Goal: Task Accomplishment & Management: Manage account settings

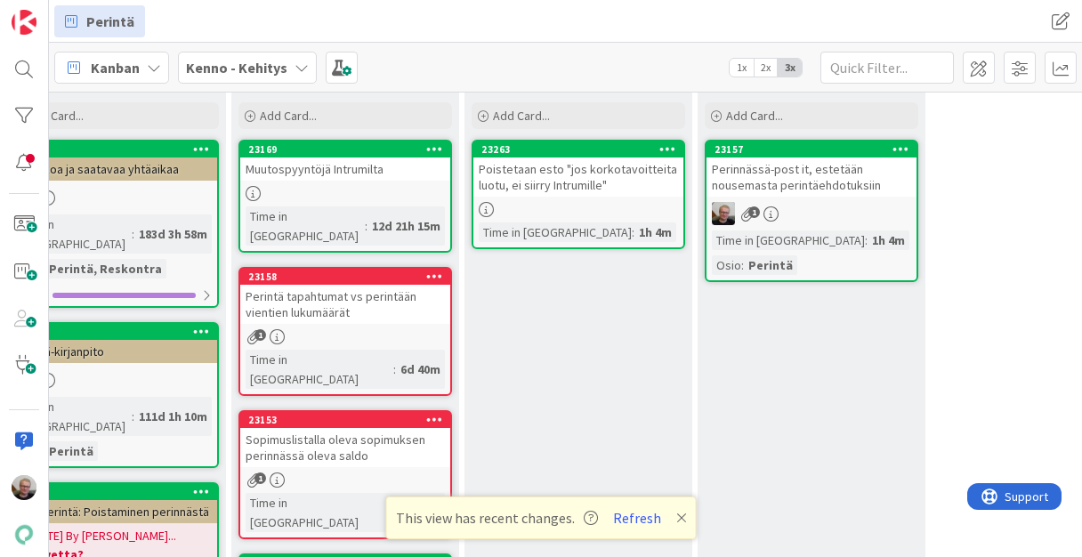
click at [537, 174] on div "Poistetaan esto "jos korkotavoitteita luotu, ei siirry Intrumille"" at bounding box center [579, 177] width 210 height 39
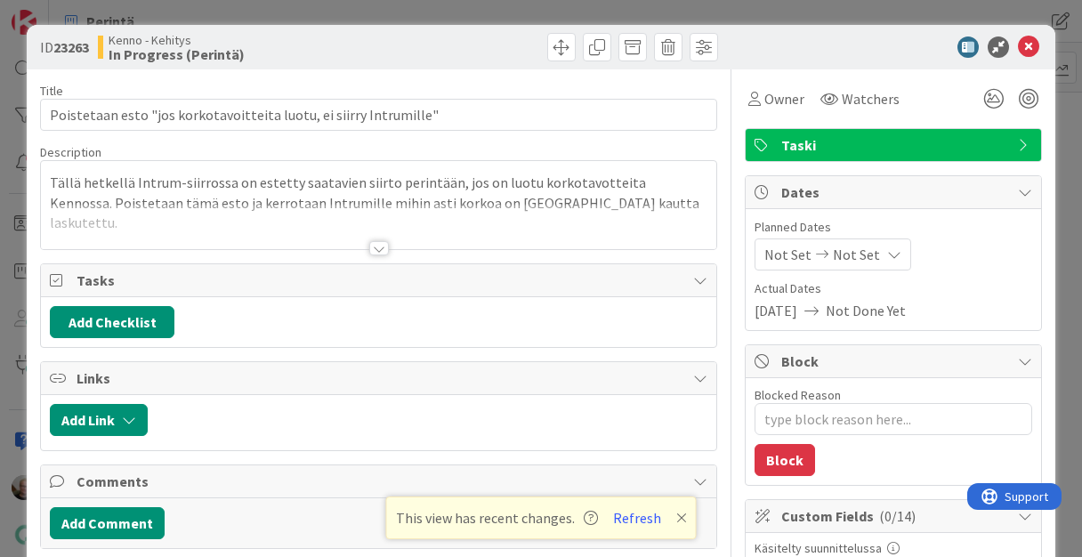
click at [331, 231] on div at bounding box center [378, 226] width 675 height 45
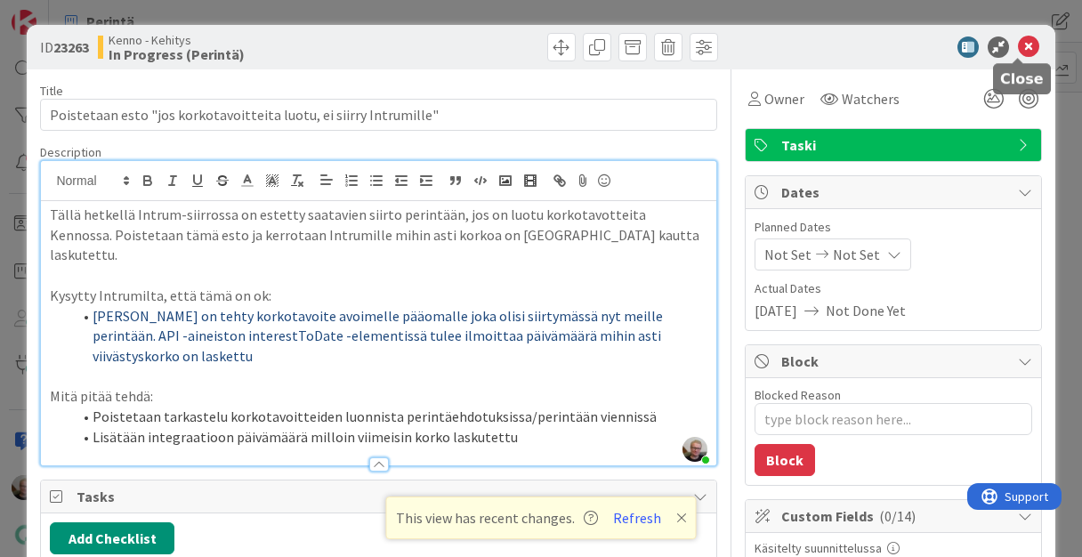
click at [1018, 50] on icon at bounding box center [1028, 46] width 21 height 21
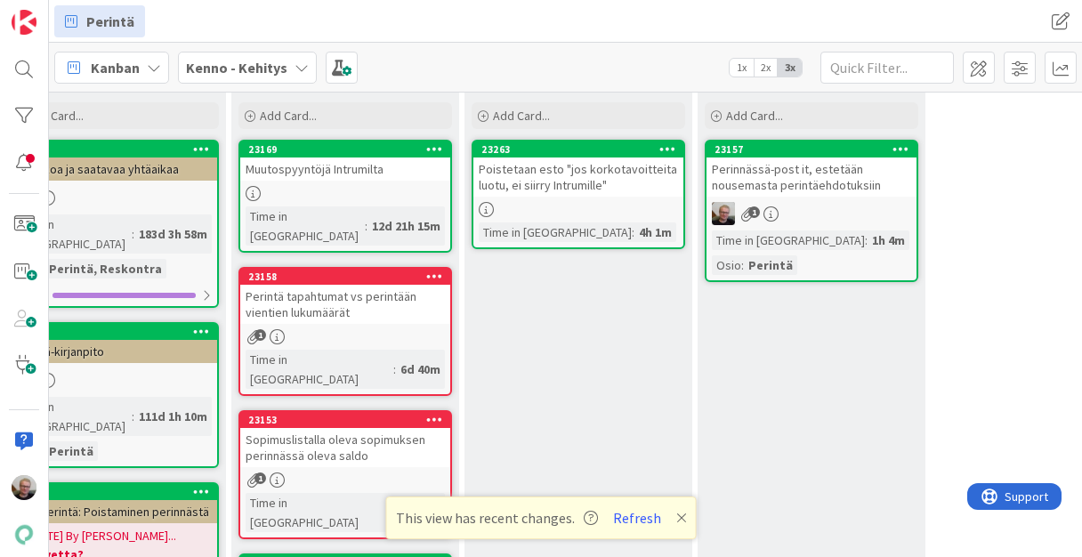
click at [541, 170] on div "Poistetaan esto "jos korkotavoitteita luotu, ei siirry Intrumille"" at bounding box center [579, 177] width 210 height 39
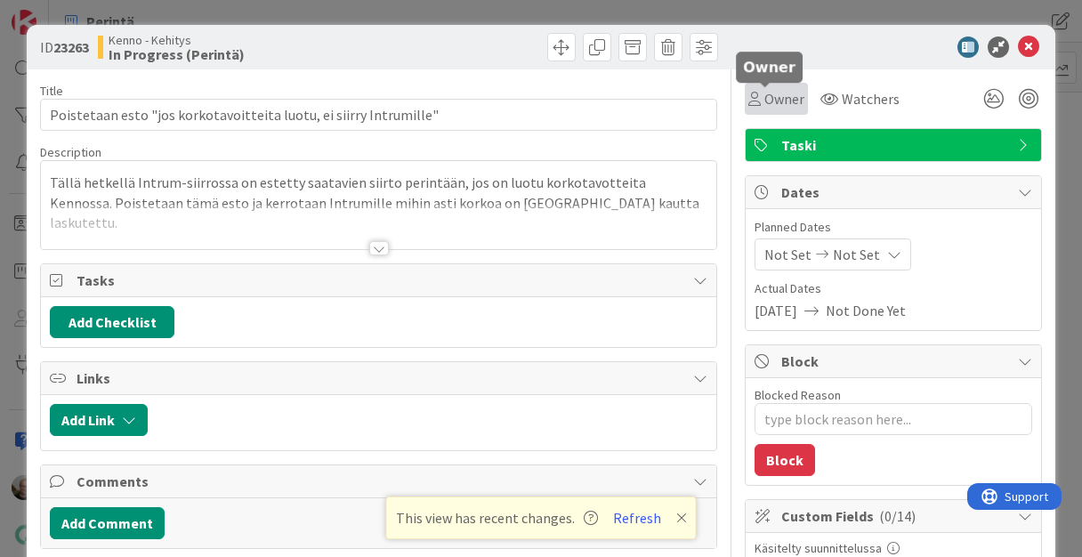
click at [783, 104] on span "Owner" at bounding box center [785, 98] width 40 height 21
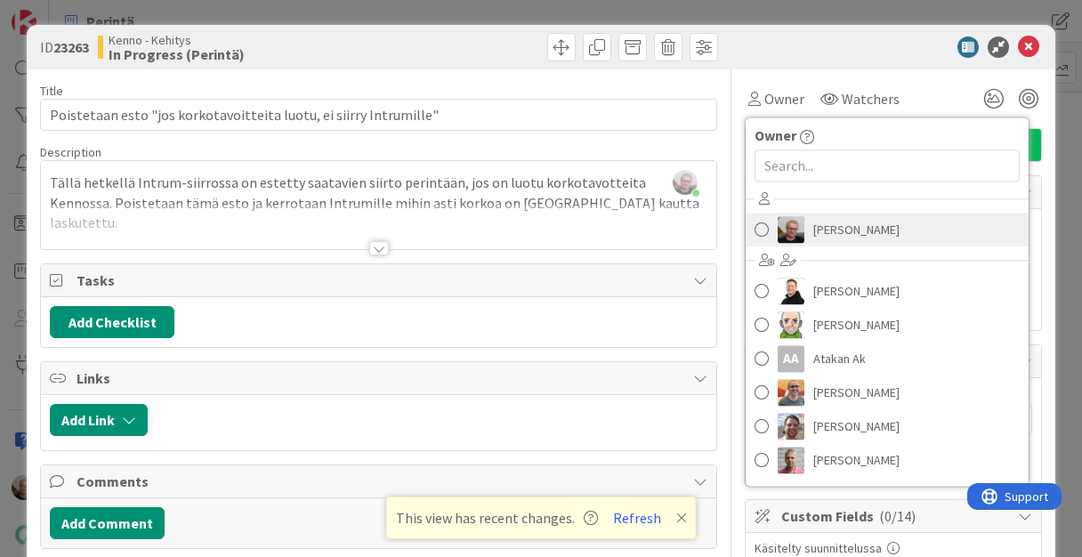
click at [814, 228] on span "[PERSON_NAME]" at bounding box center [857, 229] width 86 height 27
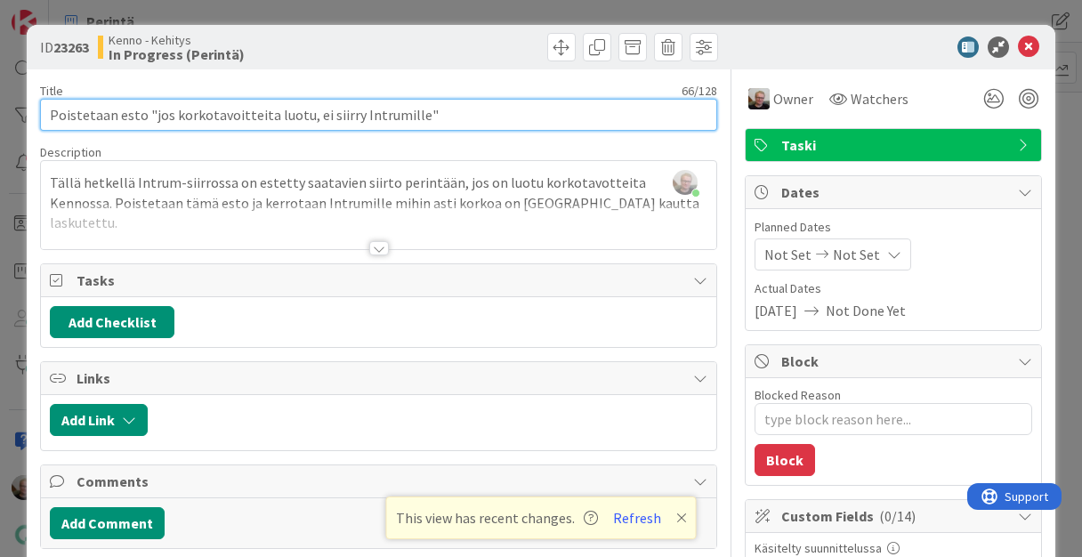
drag, startPoint x: 426, startPoint y: 113, endPoint x: -101, endPoint y: 101, distance: 528.0
click at [0, 101] on html "Perintä Perintä [PERSON_NAME] 1x 2x 3x 3 Kenno on paras 339 Tekninen feature su…" at bounding box center [541, 278] width 1082 height 557
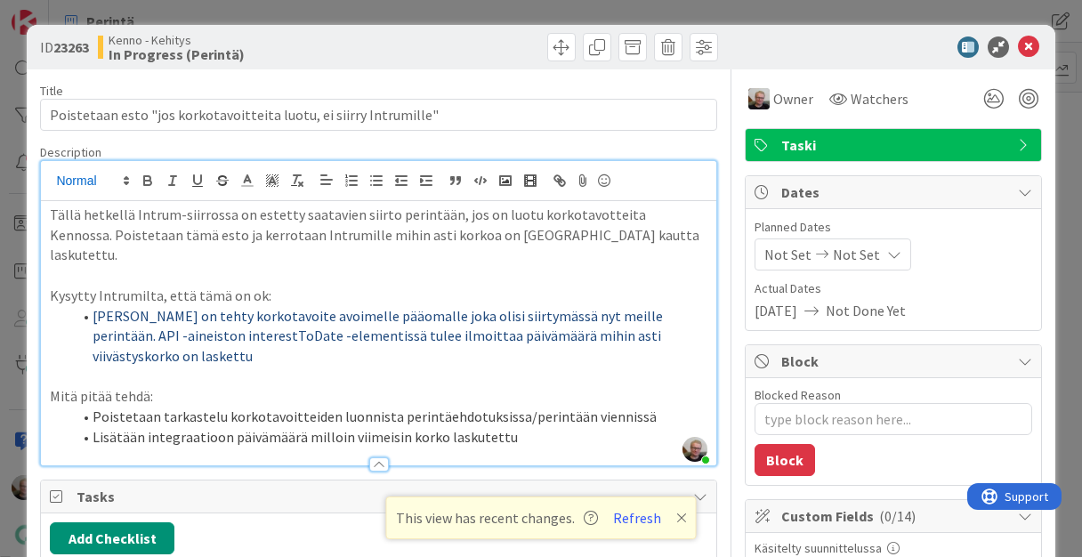
click at [52, 175] on div "[PERSON_NAME] joined 4 m ago Tällä hetkellä Intrum-siirrossa on estetty saatavi…" at bounding box center [378, 313] width 675 height 304
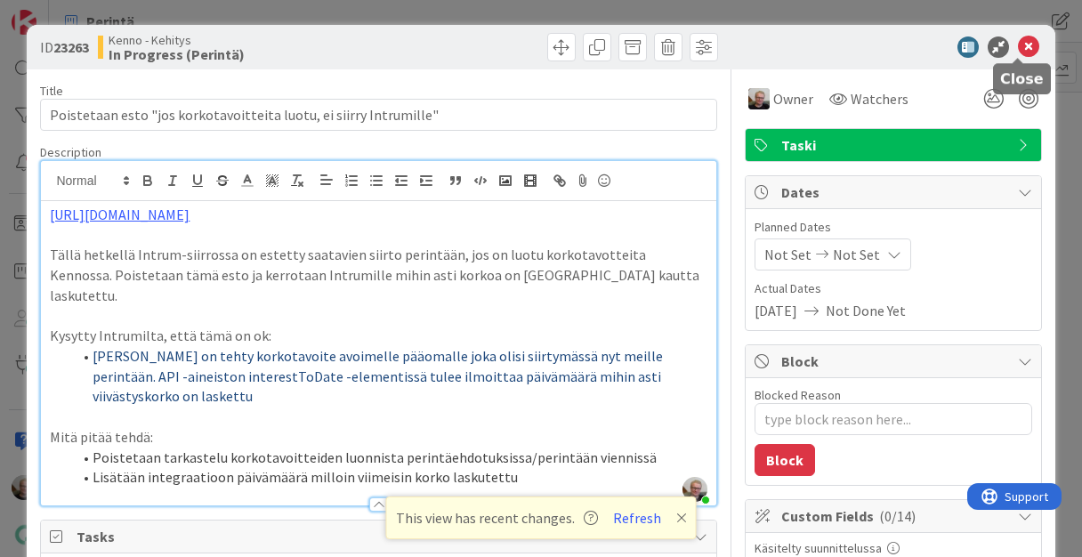
click at [1018, 36] on icon at bounding box center [1028, 46] width 21 height 21
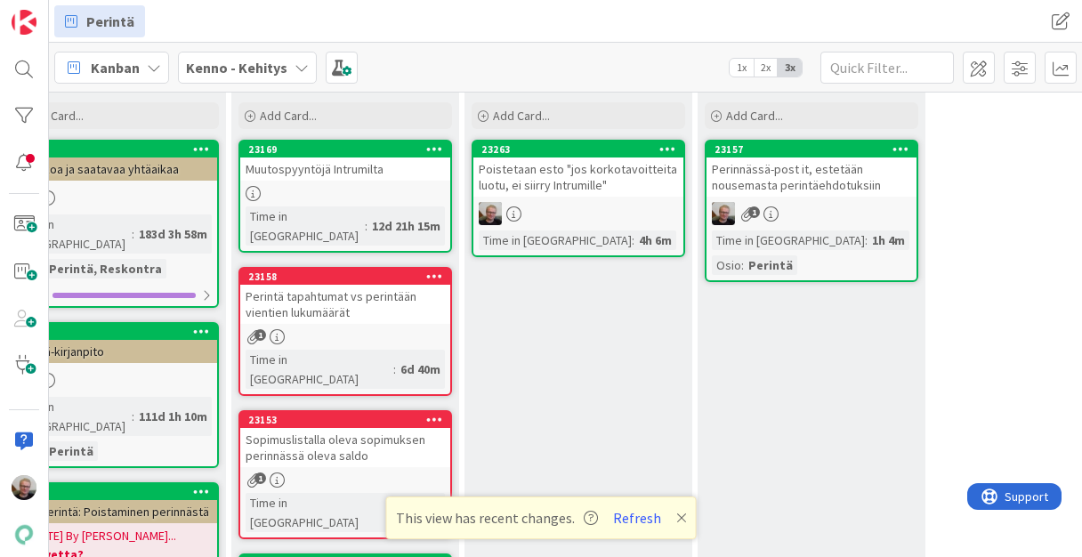
click at [564, 189] on div "Poistetaan esto "jos korkotavoitteita luotu, ei siirry Intrumille"" at bounding box center [579, 177] width 210 height 39
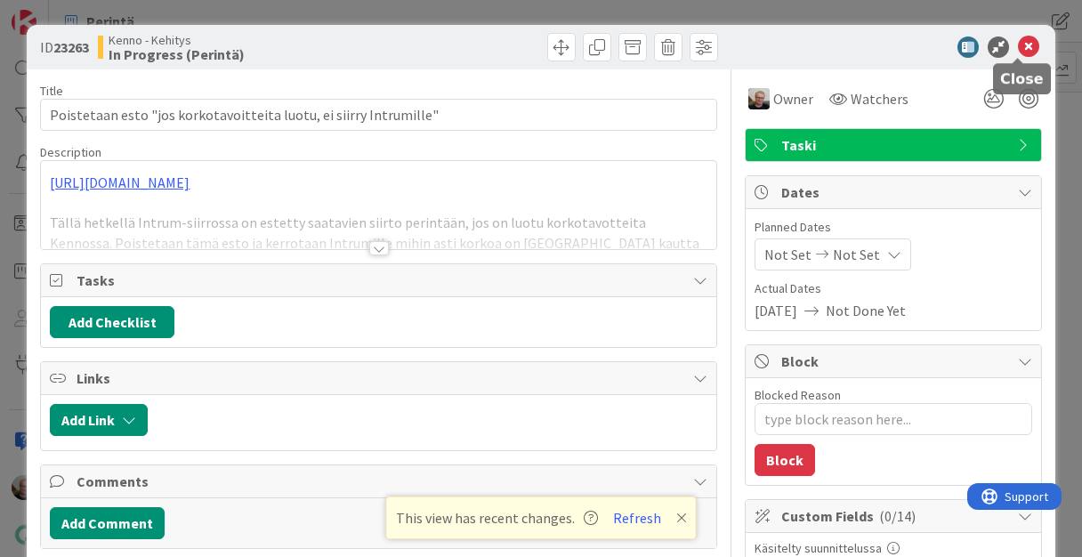
click at [1024, 45] on icon at bounding box center [1028, 46] width 21 height 21
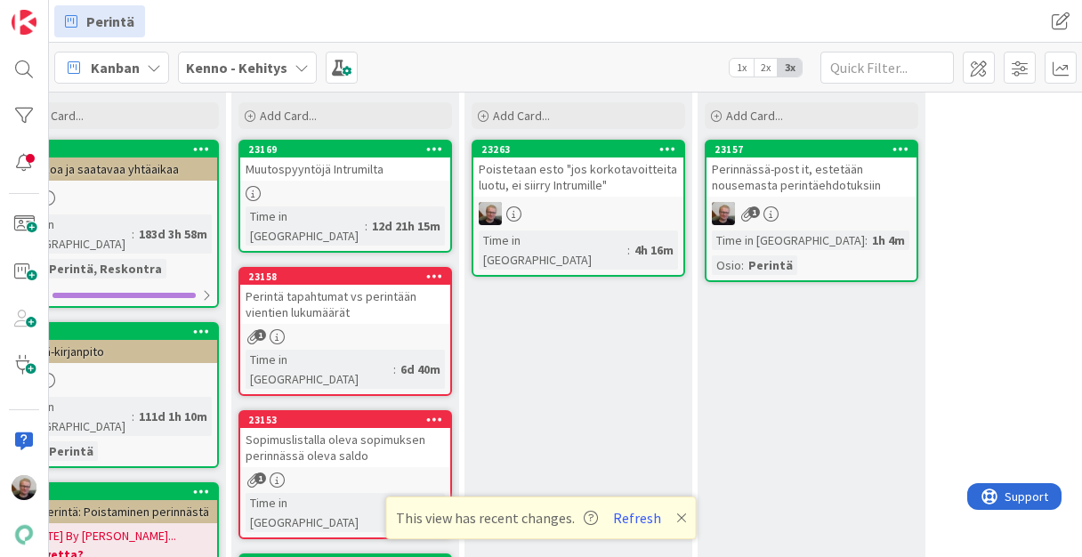
click at [663, 150] on icon at bounding box center [668, 148] width 17 height 12
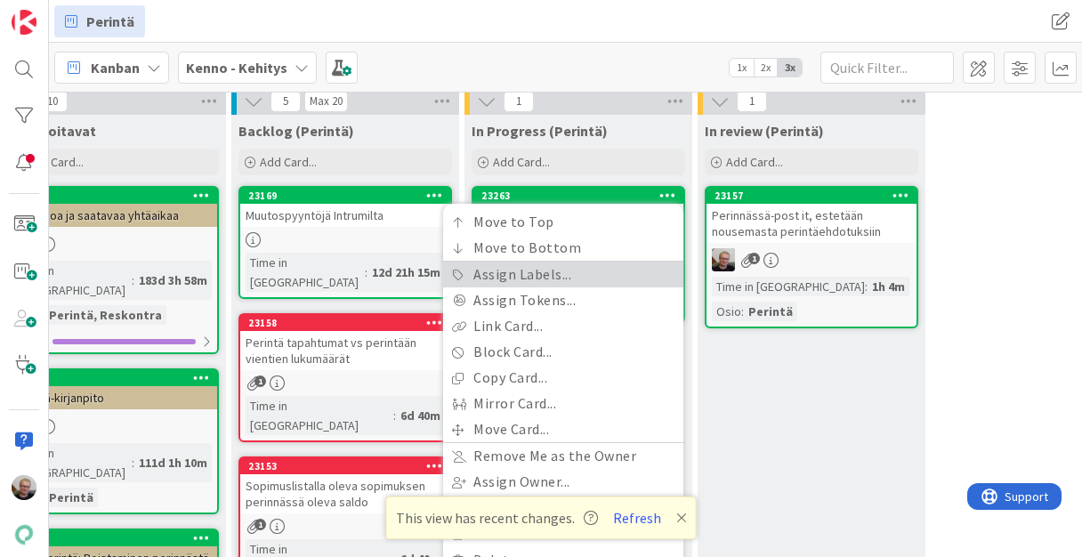
scroll to position [231, 114]
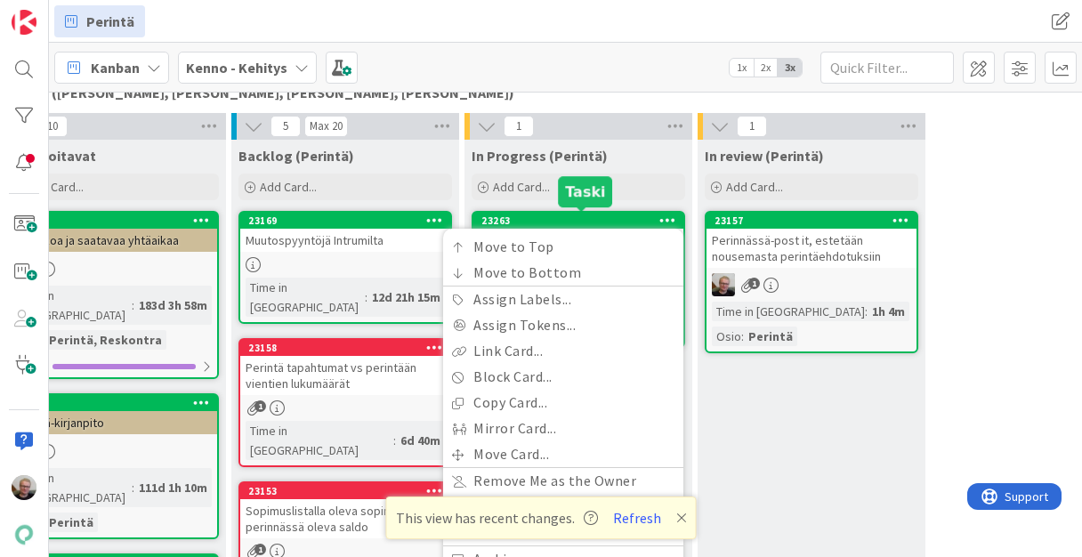
click at [568, 215] on div "23263" at bounding box center [583, 221] width 202 height 12
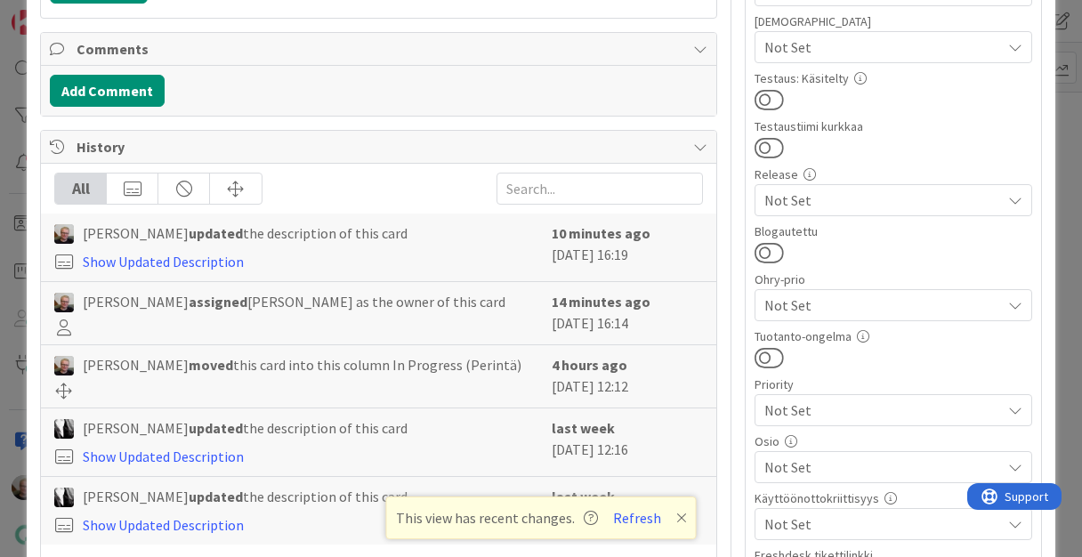
scroll to position [712, 0]
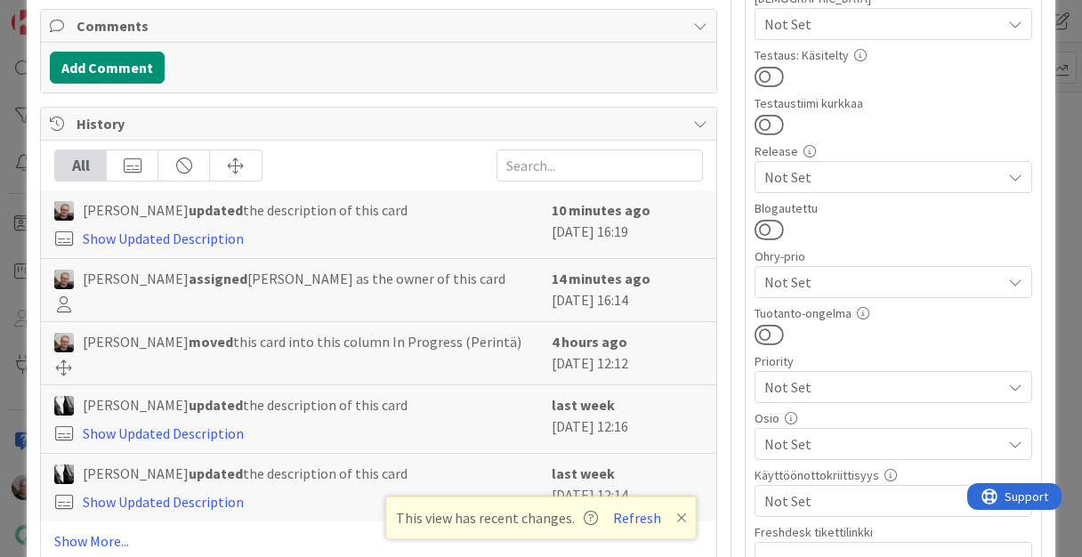
click at [858, 438] on span "Not Set" at bounding box center [883, 443] width 237 height 21
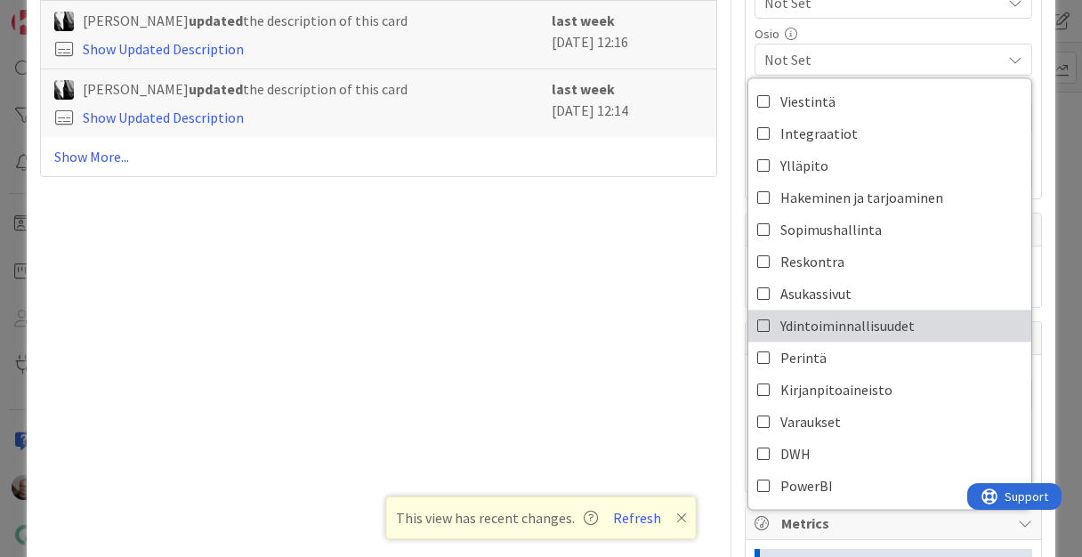
scroll to position [1121, 0]
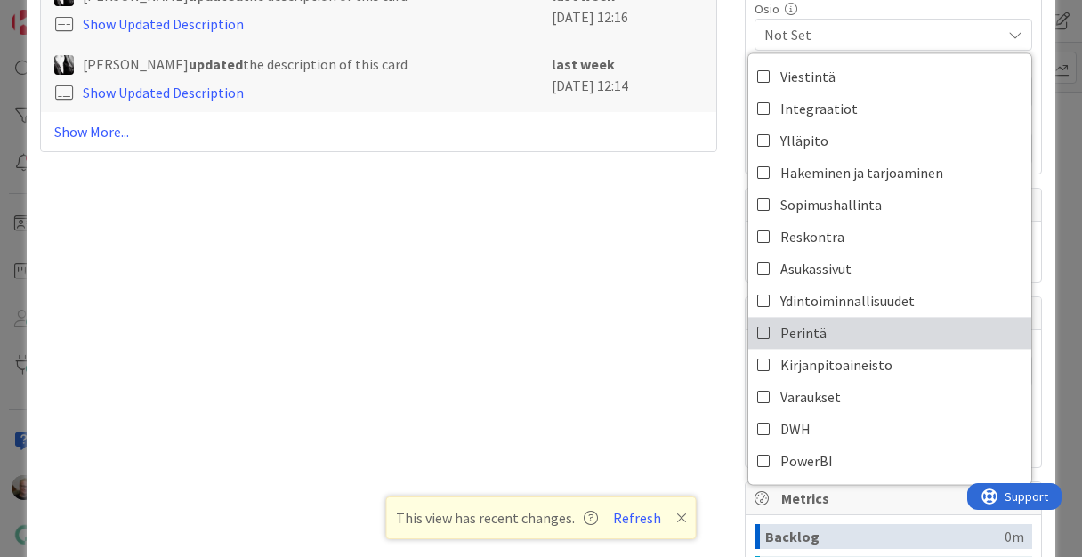
click at [822, 335] on link "Perintä" at bounding box center [890, 333] width 283 height 32
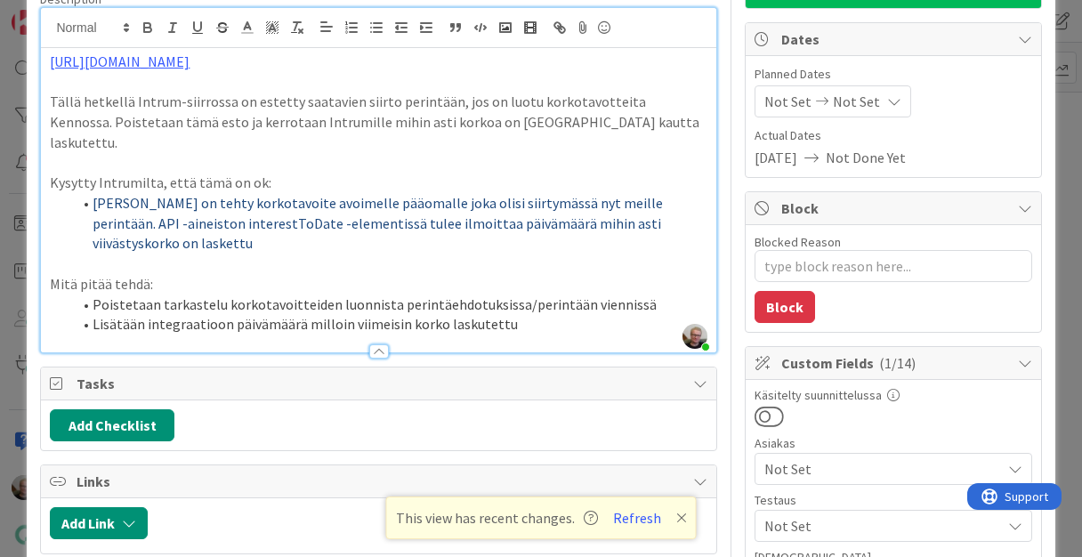
scroll to position [0, 0]
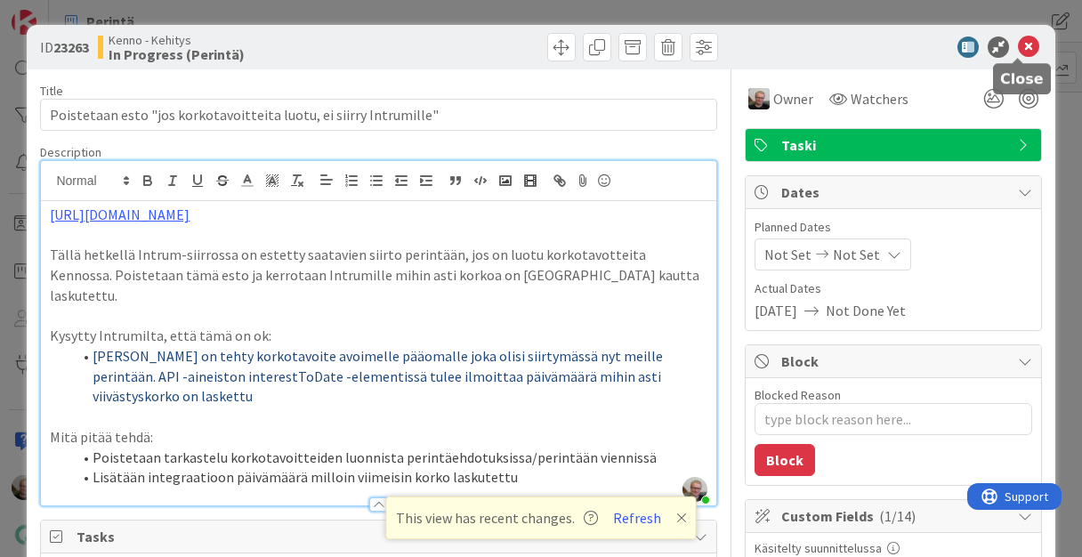
click at [1018, 47] on icon at bounding box center [1028, 46] width 21 height 21
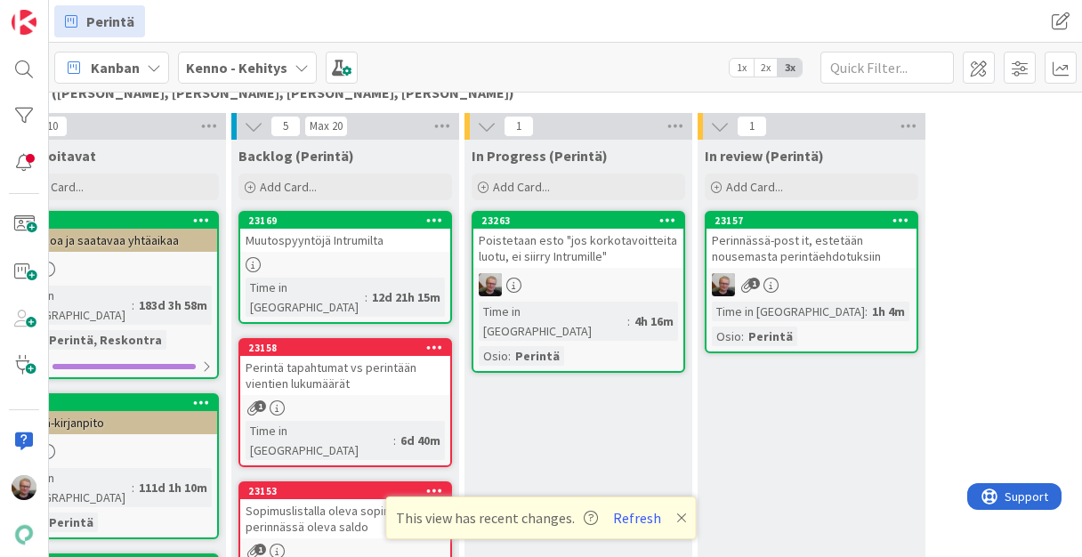
click at [762, 247] on div "Perinnässä-post it, estetään nousemasta perintäehdotuksiin" at bounding box center [812, 248] width 210 height 39
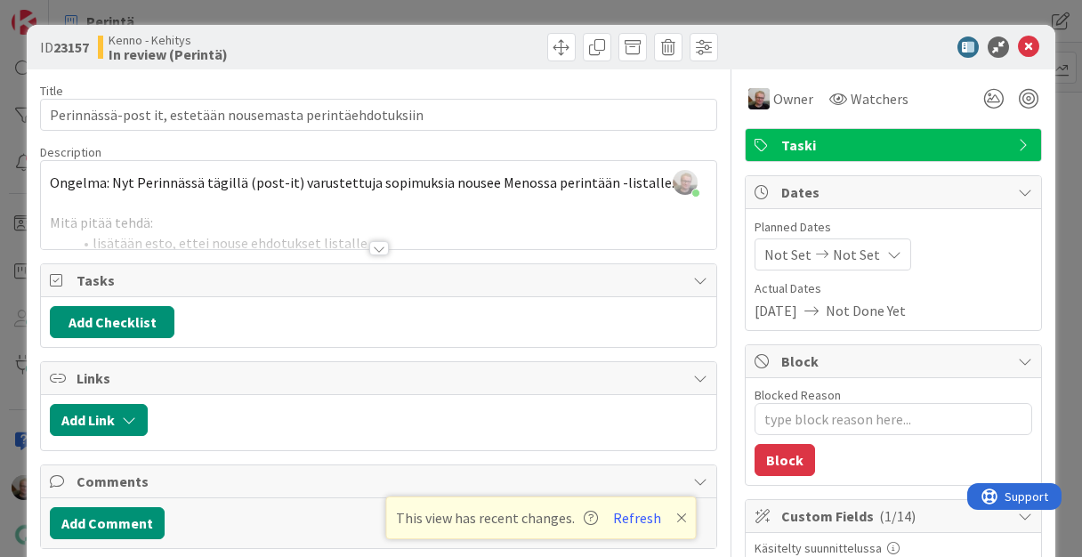
click at [50, 182] on div "[PERSON_NAME] just joined Ongelma: Nyt Perinnässä tägillä (post-it) varustettuj…" at bounding box center [378, 205] width 675 height 88
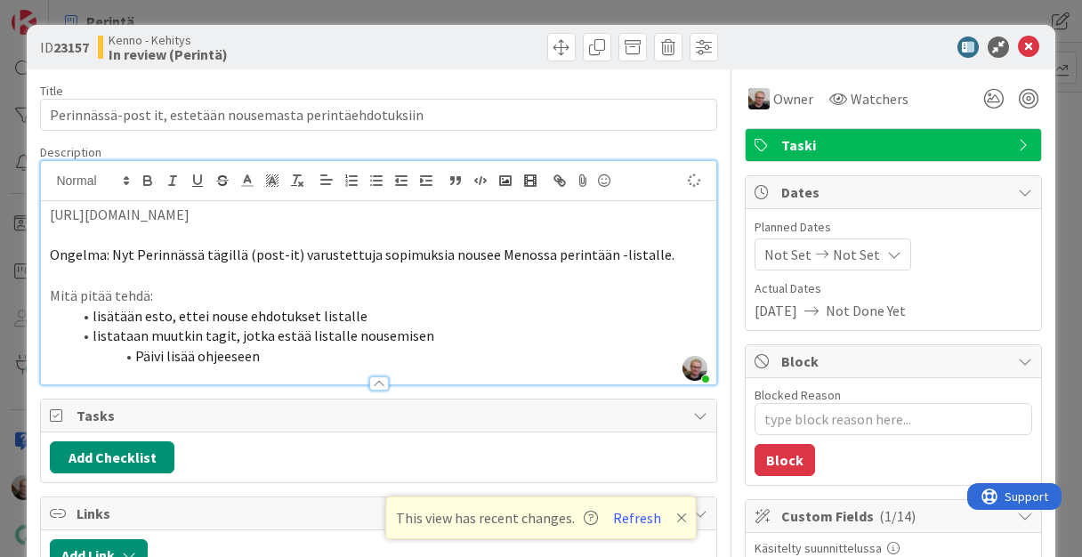
type textarea "x"
click at [1018, 46] on icon at bounding box center [1028, 46] width 21 height 21
